Goal: Ask a question: Seek information or help from site administrators or community

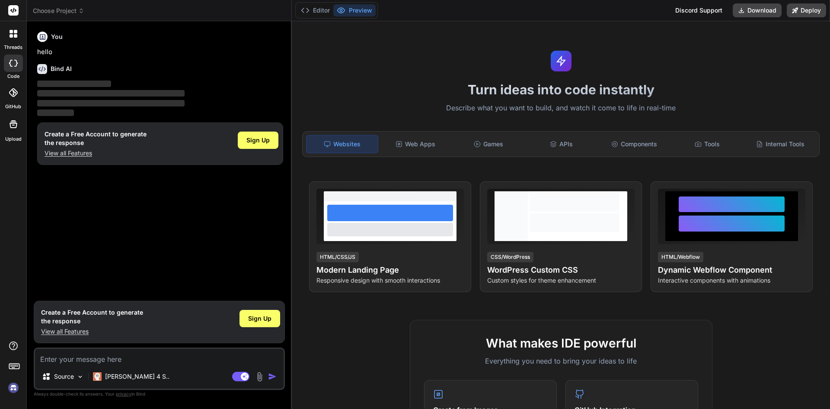
type textarea "x"
click at [83, 157] on p "View all Features" at bounding box center [96, 153] width 102 height 9
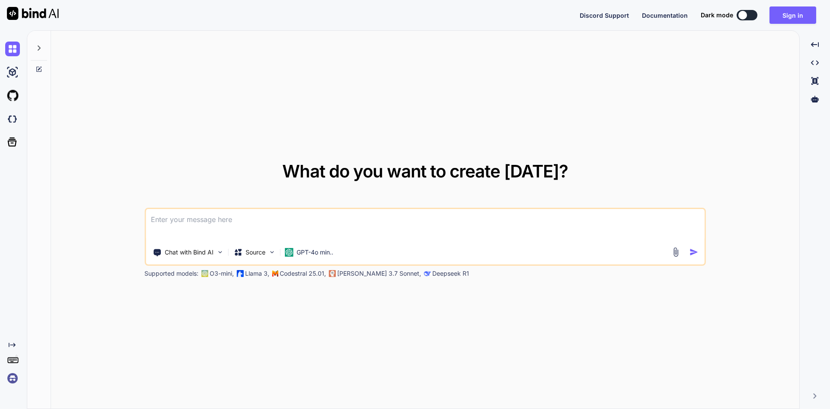
click at [173, 220] on textarea at bounding box center [425, 225] width 559 height 32
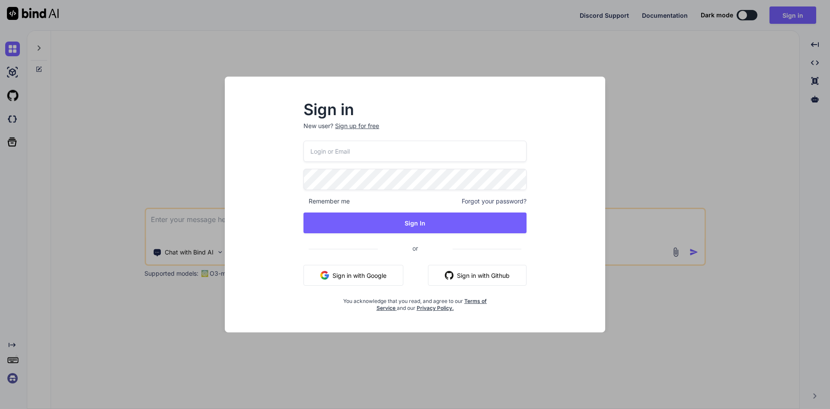
click at [314, 151] on input "email" at bounding box center [415, 151] width 223 height 21
type input "[EMAIL_ADDRESS][DOMAIN_NAME]"
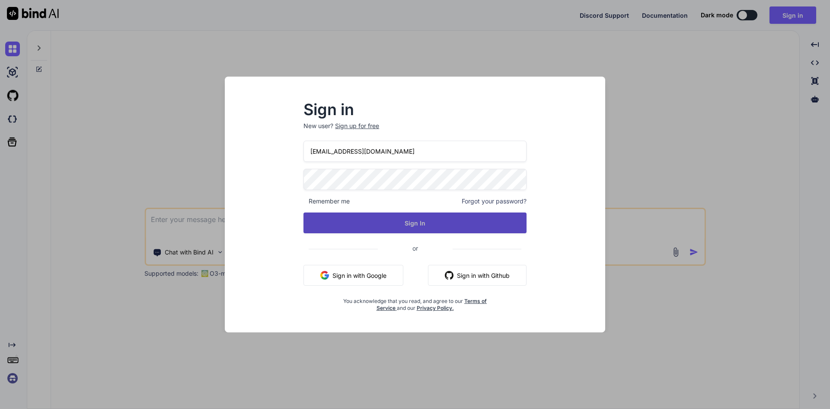
click at [419, 220] on button "Sign In" at bounding box center [415, 222] width 223 height 21
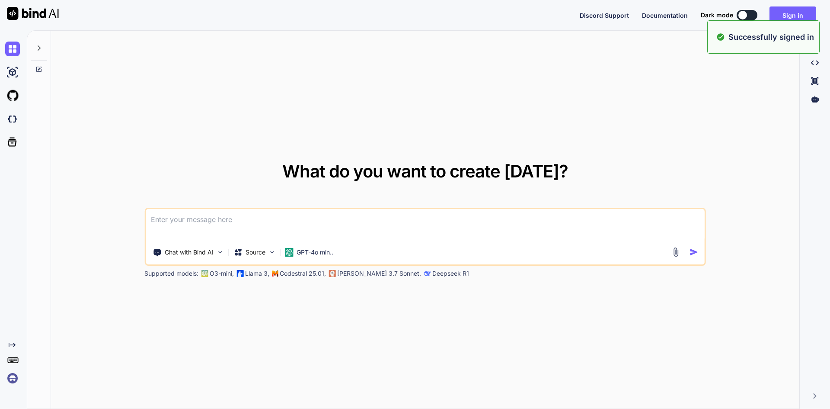
click at [202, 216] on textarea at bounding box center [425, 225] width 559 height 32
paste textarea
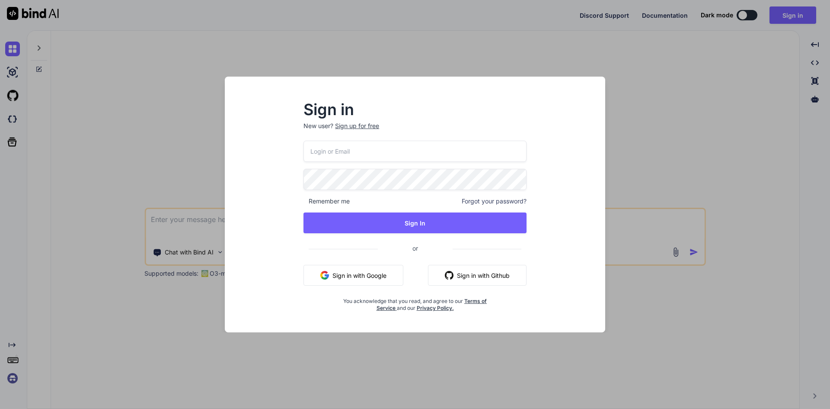
click at [352, 155] on input "email" at bounding box center [415, 151] width 223 height 21
type input "dreamtech@yopmail.com"
click at [375, 208] on div "dreamtech@yopmail.com Remember me Forgot your password? Sign In or Sign in with…" at bounding box center [415, 226] width 223 height 171
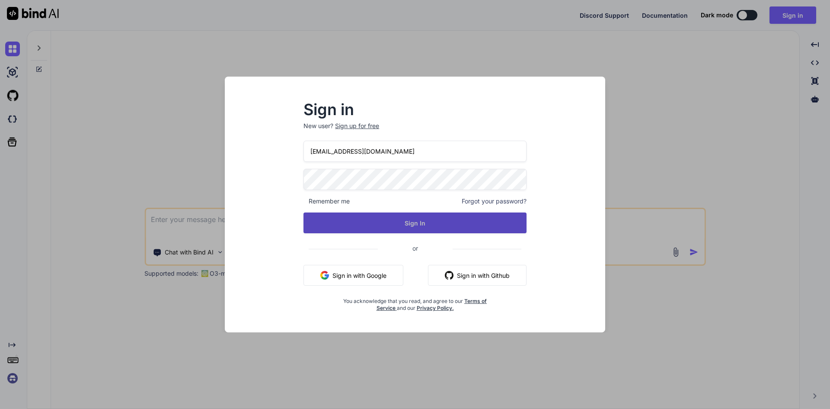
click at [380, 219] on button "Sign In" at bounding box center [415, 222] width 223 height 21
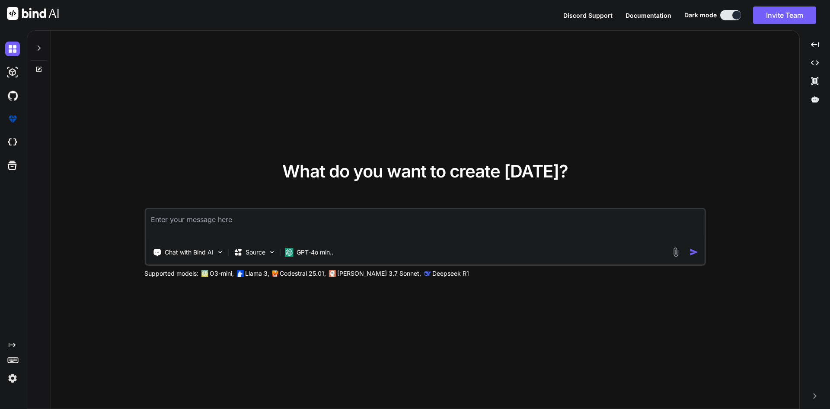
click at [192, 216] on textarea at bounding box center [425, 225] width 559 height 32
paste textarea "Value: number:1213"
click at [152, 234] on textarea "I have below kind of string in Value: number:1213" at bounding box center [425, 225] width 559 height 32
drag, startPoint x: 266, startPoint y: 219, endPoint x: 314, endPoint y: 219, distance: 47.6
click at [314, 219] on textarea "I have below kind of string in Value number:1213" at bounding box center [425, 225] width 559 height 32
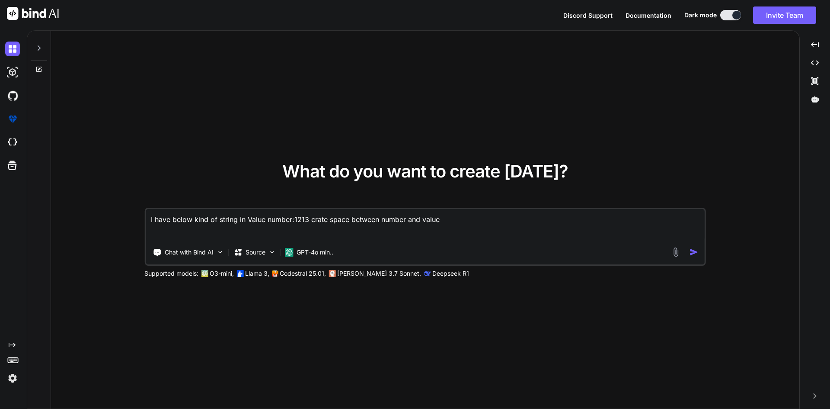
type textarea "I have below kind of string in Value number:1213 crate space between number and…"
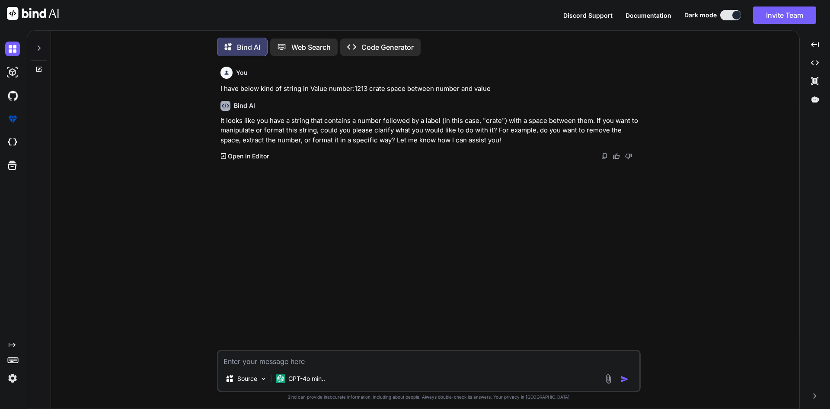
scroll to position [4, 0]
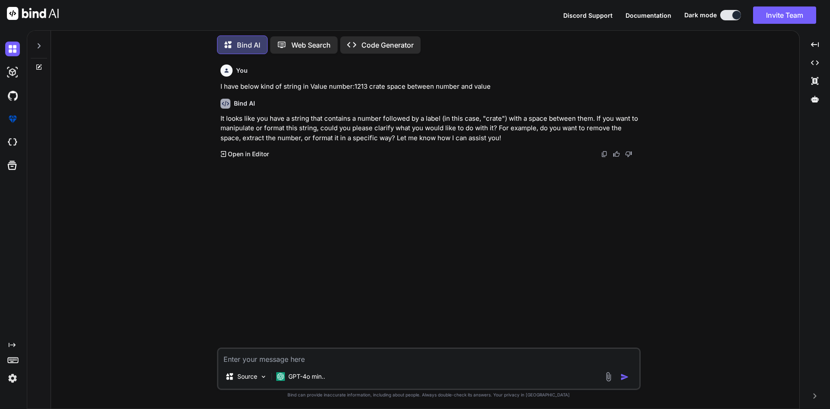
click at [298, 354] on textarea at bounding box center [428, 357] width 421 height 16
paste textarea "<template> <div class="dashcard-inner dCard4" :class="{ 'active-background': is…"
type textarea "<template> <div class="dashcard-inner dCard4" :class="{ 'active-background': is…"
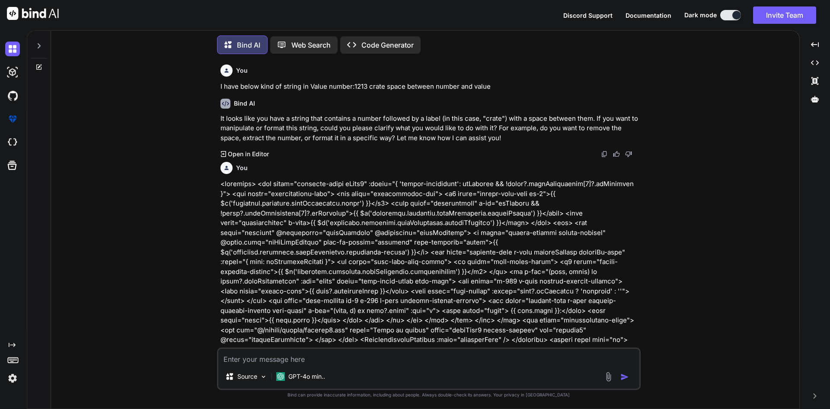
scroll to position [185, 0]
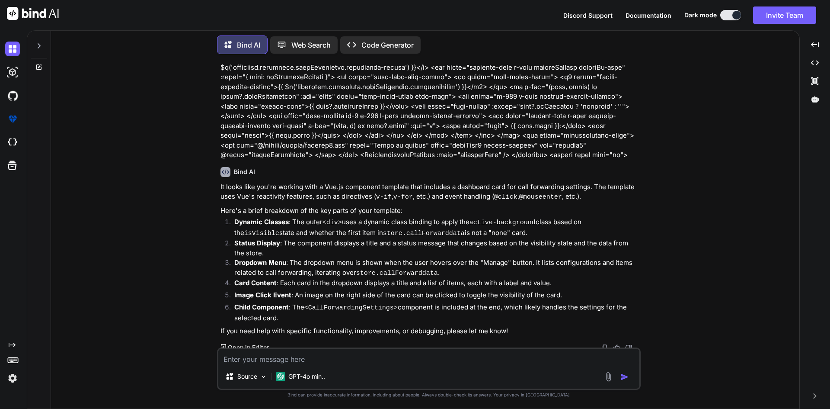
click at [297, 357] on textarea at bounding box center [428, 357] width 421 height 16
paste textarea "<template> <div class="dashcard-inner dCard4" :class="{ 'active-background': is…"
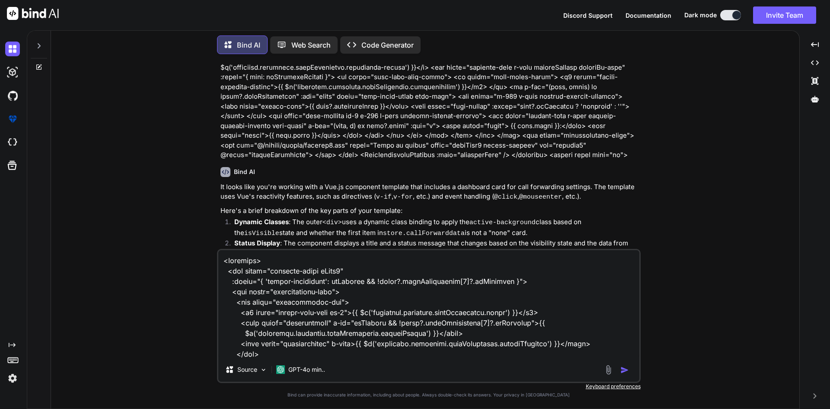
scroll to position [364, 0]
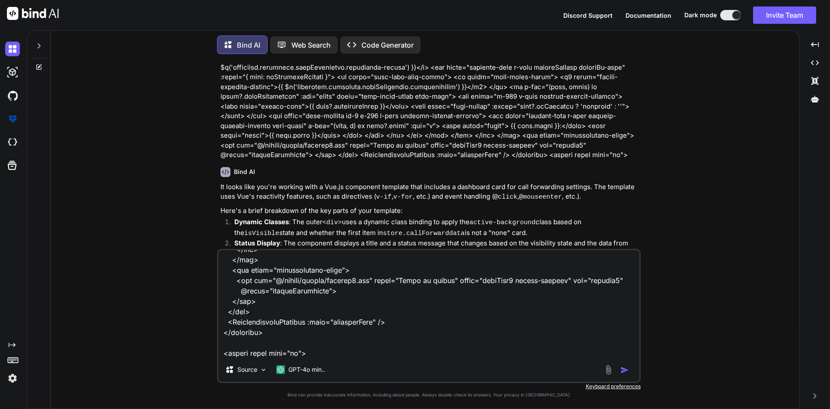
click at [403, 318] on textarea at bounding box center [428, 303] width 421 height 107
paste textarea "{{ item.value }}"
type textarea "<template> <div class="dashcard-inner dCard4" :class="{ 'active-background': is…"
click at [619, 370] on div at bounding box center [618, 370] width 29 height 10
click at [622, 370] on img "button" at bounding box center [625, 369] width 9 height 9
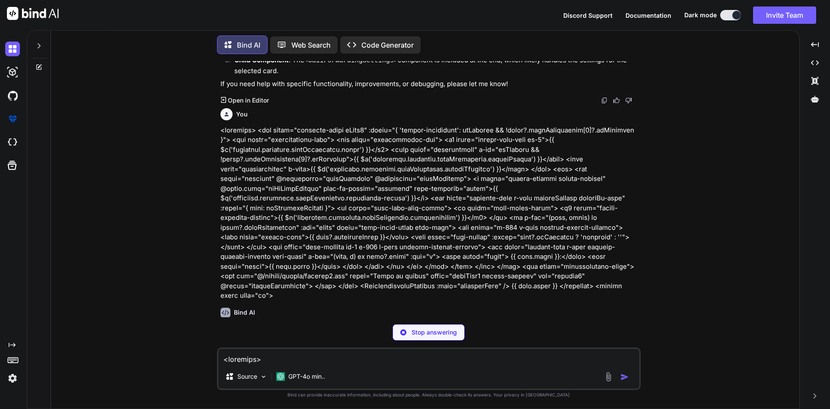
scroll to position [432, 0]
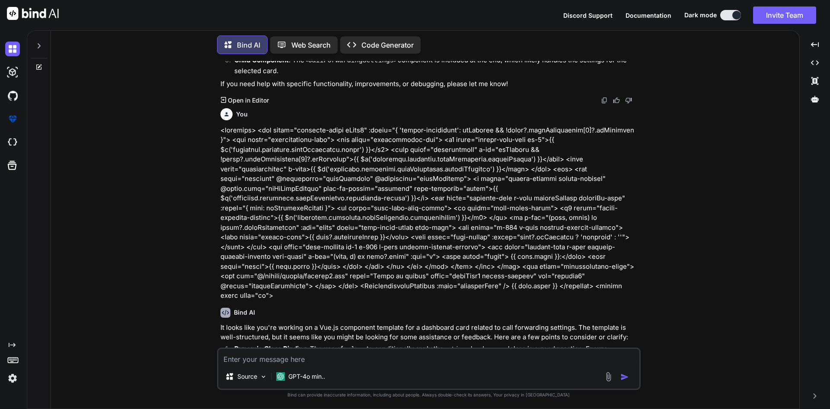
click at [309, 359] on textarea at bounding box center [428, 357] width 421 height 16
paste textarea "{{ item.value }}"
type textarea "{{ item.value }}\"
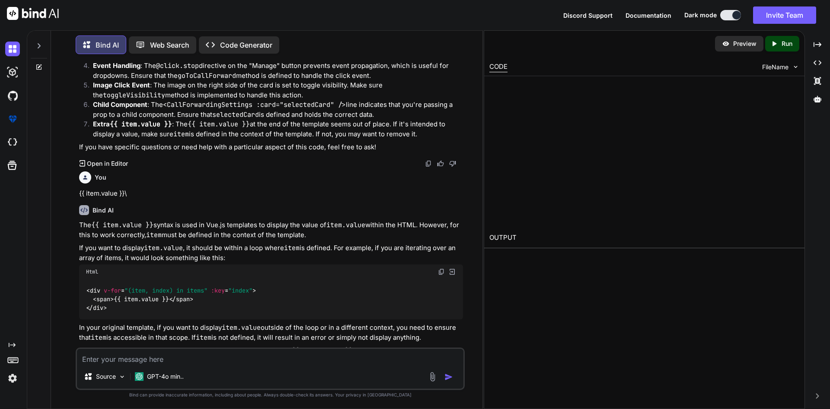
scroll to position [829, 0]
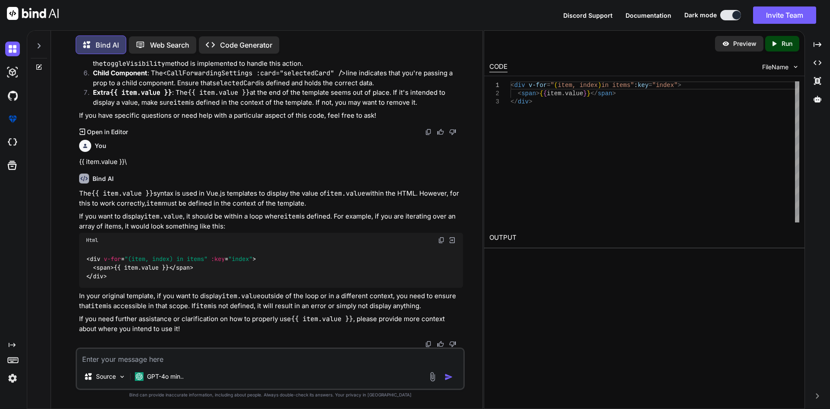
click at [208, 366] on div "Source GPT-4o min.." at bounding box center [270, 368] width 389 height 42
click at [146, 348] on div "Source GPT-4o min.." at bounding box center [270, 368] width 389 height 42
click at [152, 359] on textarea at bounding box center [270, 357] width 387 height 16
paste textarea "{{ item.value }}"
paste textarea "number:1213"
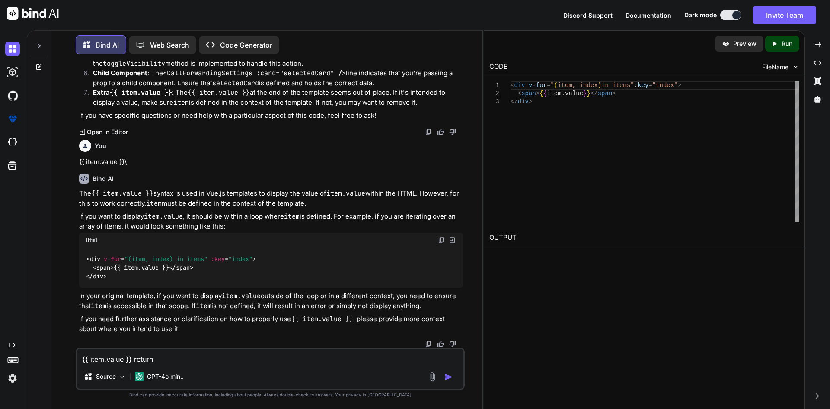
scroll to position [837, 0]
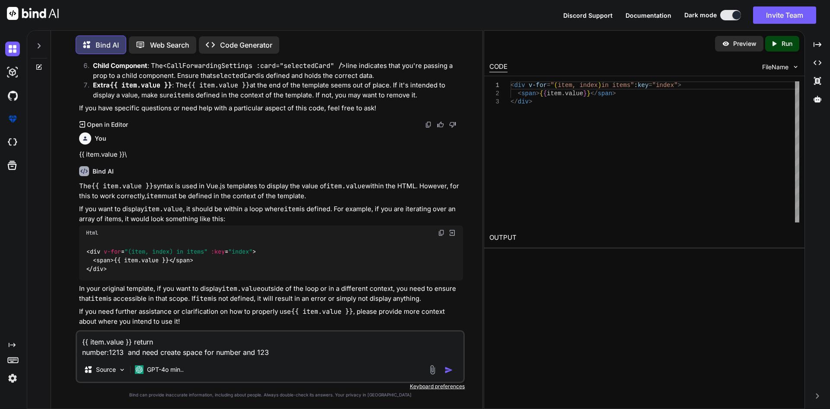
type textarea "{{ item.value }} return number:1213 and need create space for number and 123"
click at [443, 367] on div at bounding box center [442, 370] width 29 height 10
click at [446, 370] on img "button" at bounding box center [449, 369] width 9 height 9
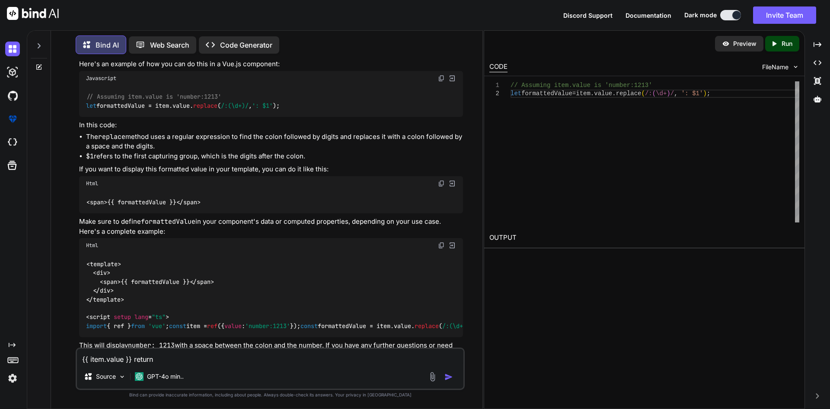
scroll to position [1264, 0]
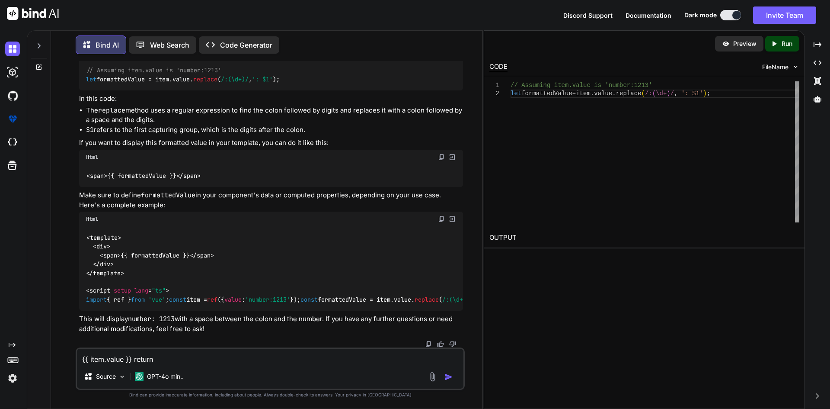
click at [118, 295] on span "import { ref } from 'vue' ; const item = ref ({ value : 'number:1213' }); const…" at bounding box center [293, 299] width 415 height 8
click at [116, 295] on span "import { ref } from 'vue' ; const item = ref ({ value : 'number:1213' }); const…" at bounding box center [293, 299] width 415 height 8
click at [156, 357] on textarea "{{ item.value }} return number:1213 and need create space for number and 123" at bounding box center [270, 357] width 387 height 16
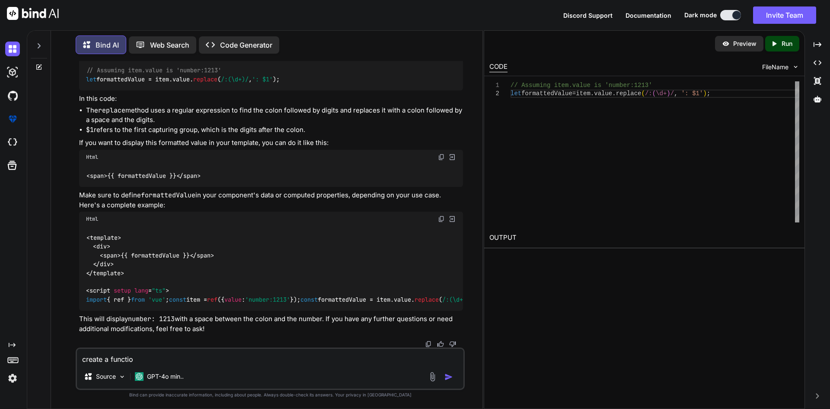
type textarea "create a function"
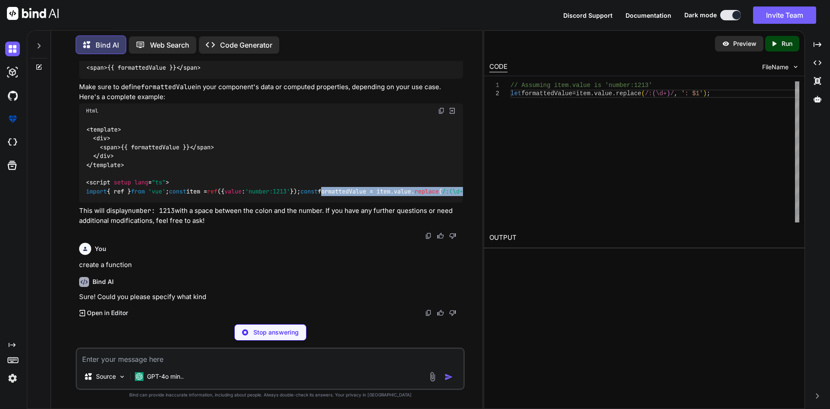
scroll to position [1356, 0]
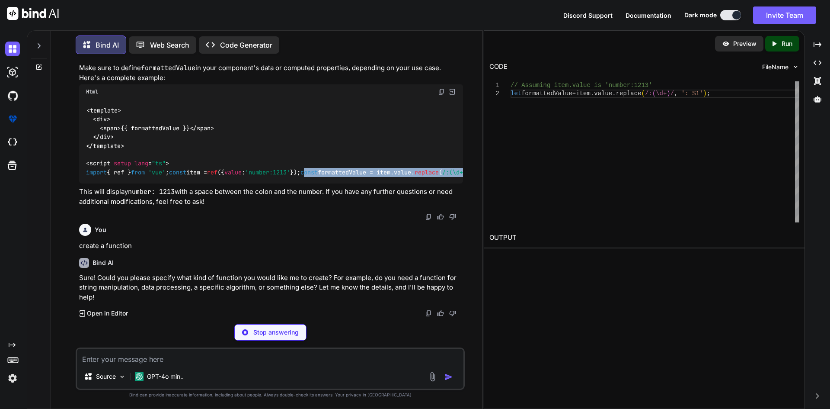
drag, startPoint x: 302, startPoint y: 197, endPoint x: 89, endPoint y: 201, distance: 213.7
click at [89, 183] on div "< template > < div > < span > {{ formattedValue }} </ span > </ div > </ templa…" at bounding box center [271, 141] width 384 height 84
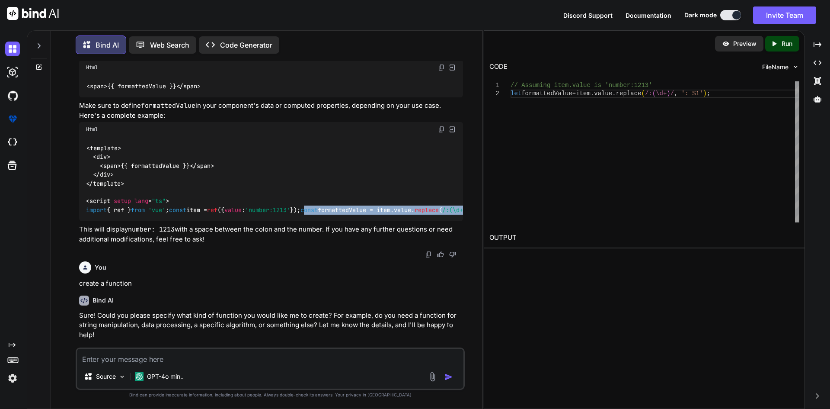
scroll to position [1362, 0]
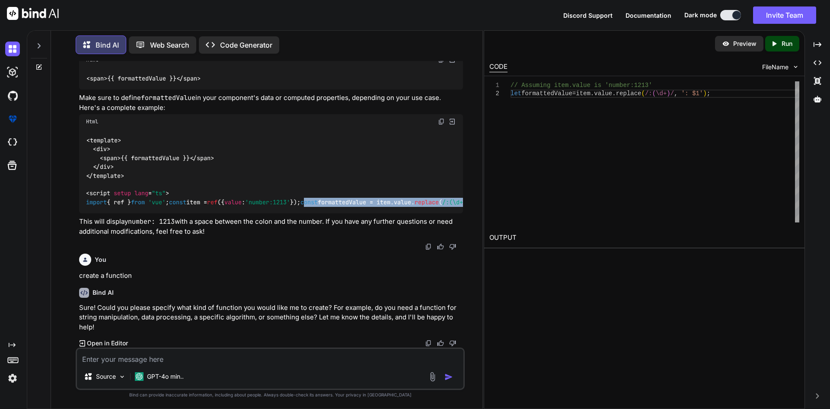
click at [125, 198] on span "import { ref } from 'vue' ; const item = ref ({ value : 'number:1213' }); const…" at bounding box center [293, 202] width 415 height 8
drag, startPoint x: 87, startPoint y: 192, endPoint x: 314, endPoint y: 190, distance: 227.9
click at [314, 190] on div "< template > < div > < span > {{ formattedValue }} </ span > </ div > </ templa…" at bounding box center [271, 171] width 384 height 84
copy span "const formattedValue = item. value . replace ( /:(\d+)/ , ': $1' );"
click at [226, 347] on div "Created with Pixso. Open in Editor" at bounding box center [271, 343] width 384 height 9
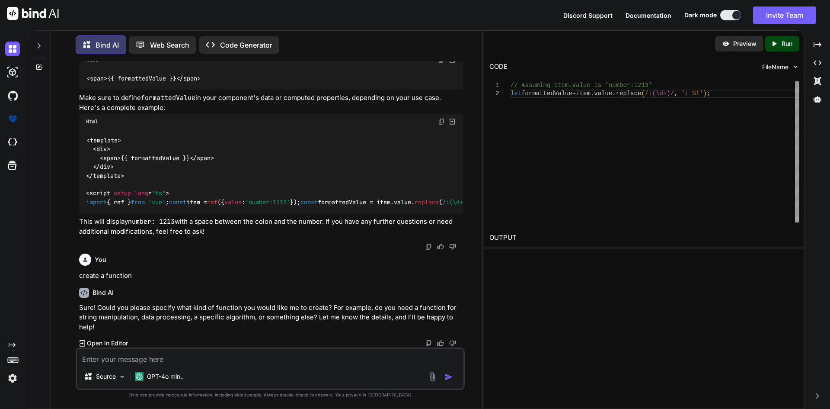
click at [232, 358] on textarea at bounding box center [270, 357] width 387 height 16
paste textarea "main.ts:19 Global error handler: TypeError: Cannot read properties of null (rea…"
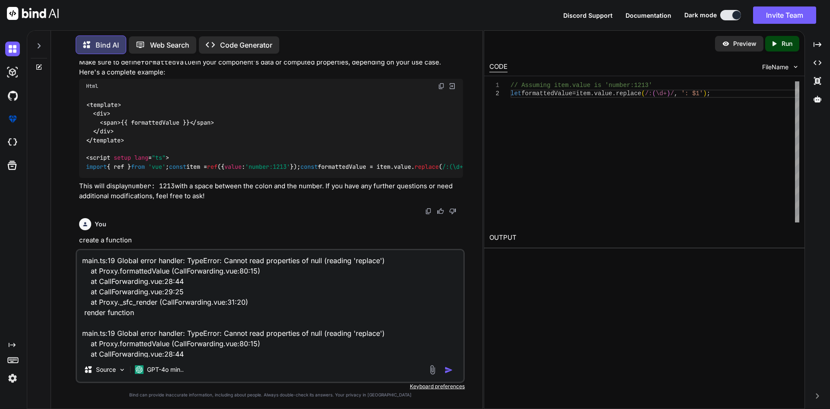
scroll to position [53, 0]
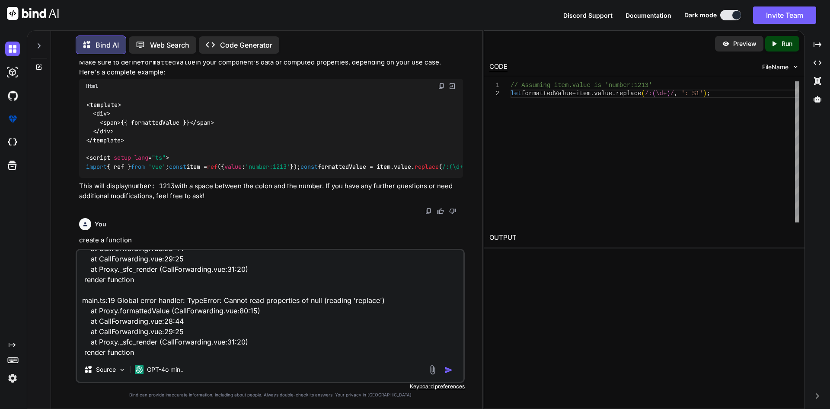
click at [145, 357] on div "main.ts:19 Global error handler: TypeError: Cannot read properties of null (rea…" at bounding box center [270, 316] width 389 height 134
click at [175, 347] on textarea "main.ts:19 Global error handler: TypeError: Cannot read properties of null (rea…" at bounding box center [270, 303] width 387 height 107
paste textarea "const formattedValue = (item:string = '') => { return item.replace(/:(\d+)/, ':…"
type textarea "main.ts:19 Global error handler: TypeError: Cannot read properties of null (rea…"
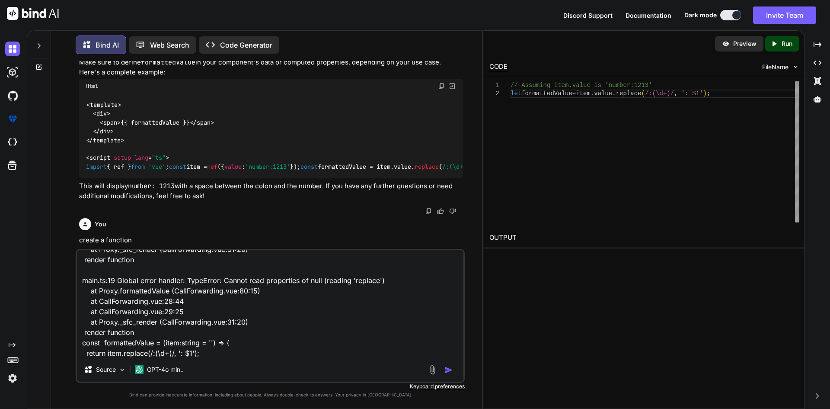
scroll to position [63, 0]
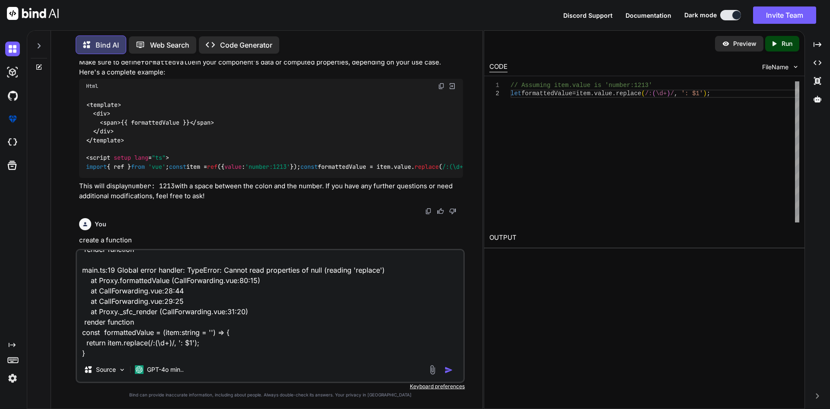
click at [170, 322] on textarea "main.ts:19 Global error handler: TypeError: Cannot read properties of null (rea…" at bounding box center [270, 303] width 387 height 107
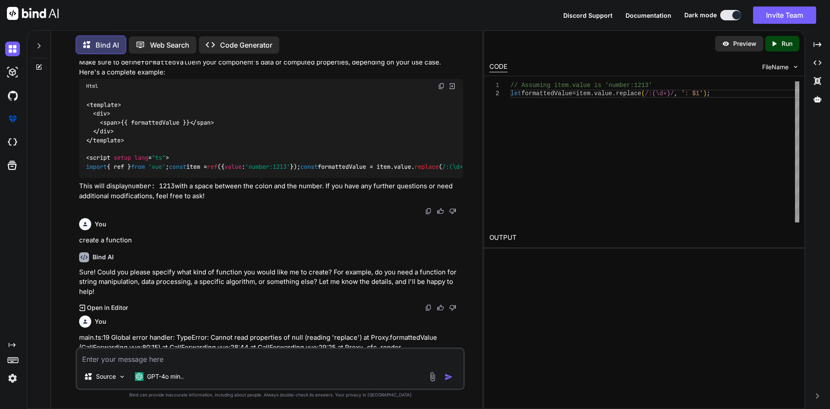
scroll to position [1502, 0]
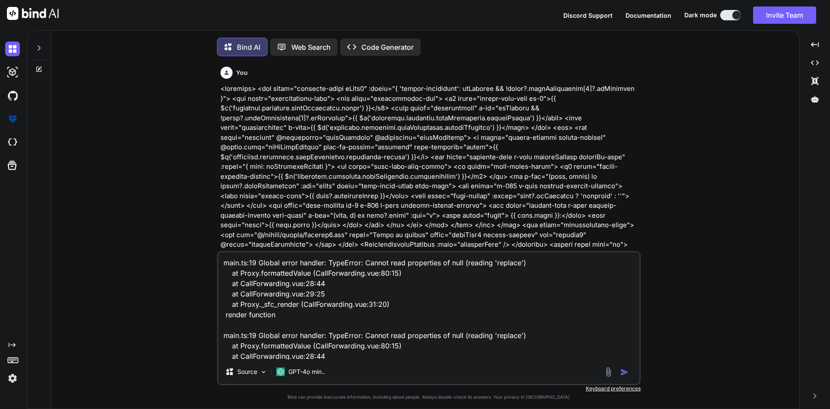
scroll to position [4, 0]
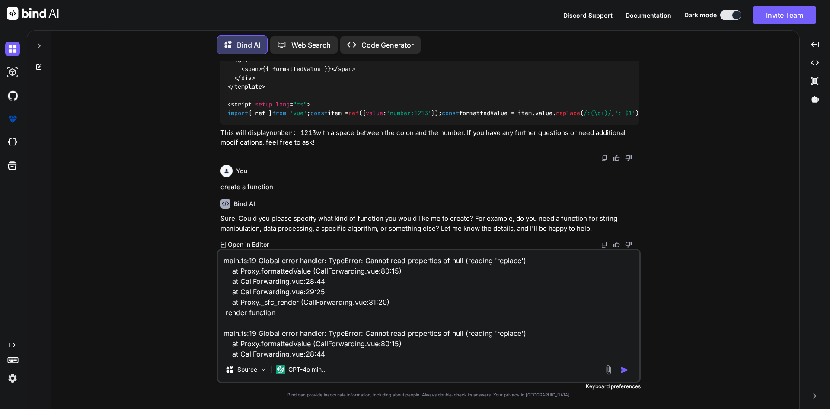
click at [625, 369] on img "button" at bounding box center [625, 369] width 9 height 9
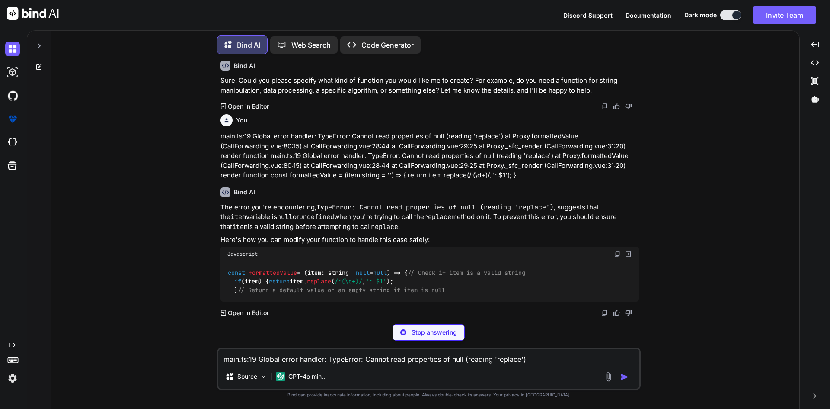
scroll to position [1494, 0]
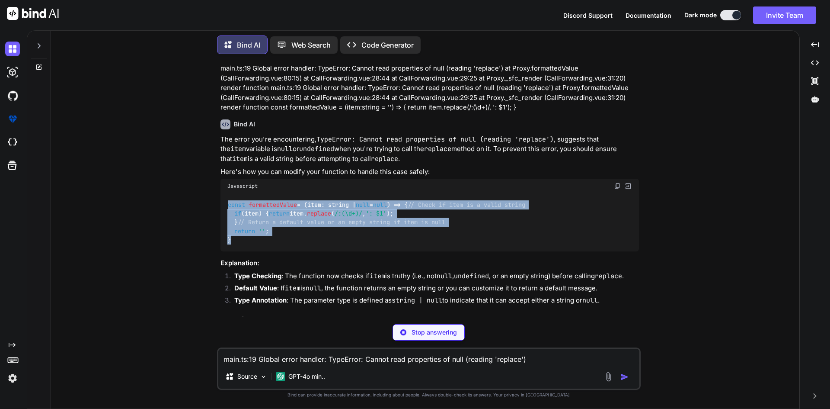
drag, startPoint x: 242, startPoint y: 293, endPoint x: 222, endPoint y: 233, distance: 63.1
click at [222, 233] on div "const formattedValue = ( item: string | null = null ) => { // Check if item is …" at bounding box center [430, 222] width 419 height 58
copy code "const formattedValue = ( item: string | null = null ) => { // Check if item is …"
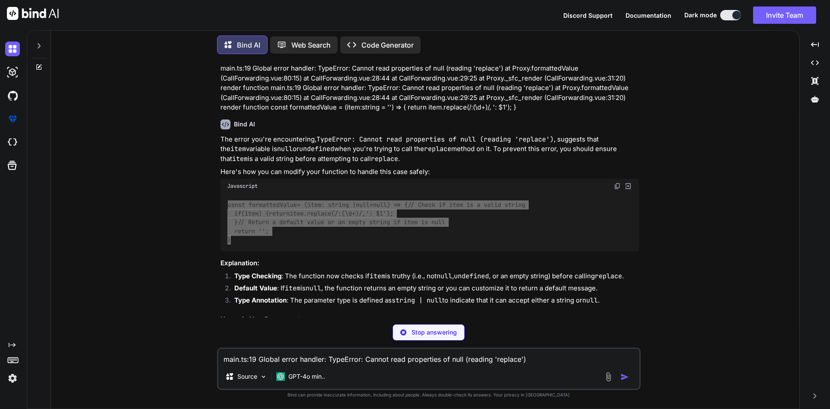
type textarea "x"
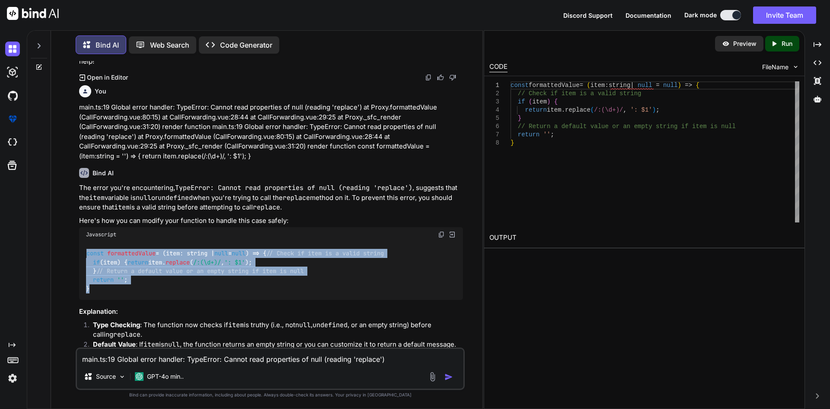
scroll to position [1543, 0]
